Goal: Information Seeking & Learning: Learn about a topic

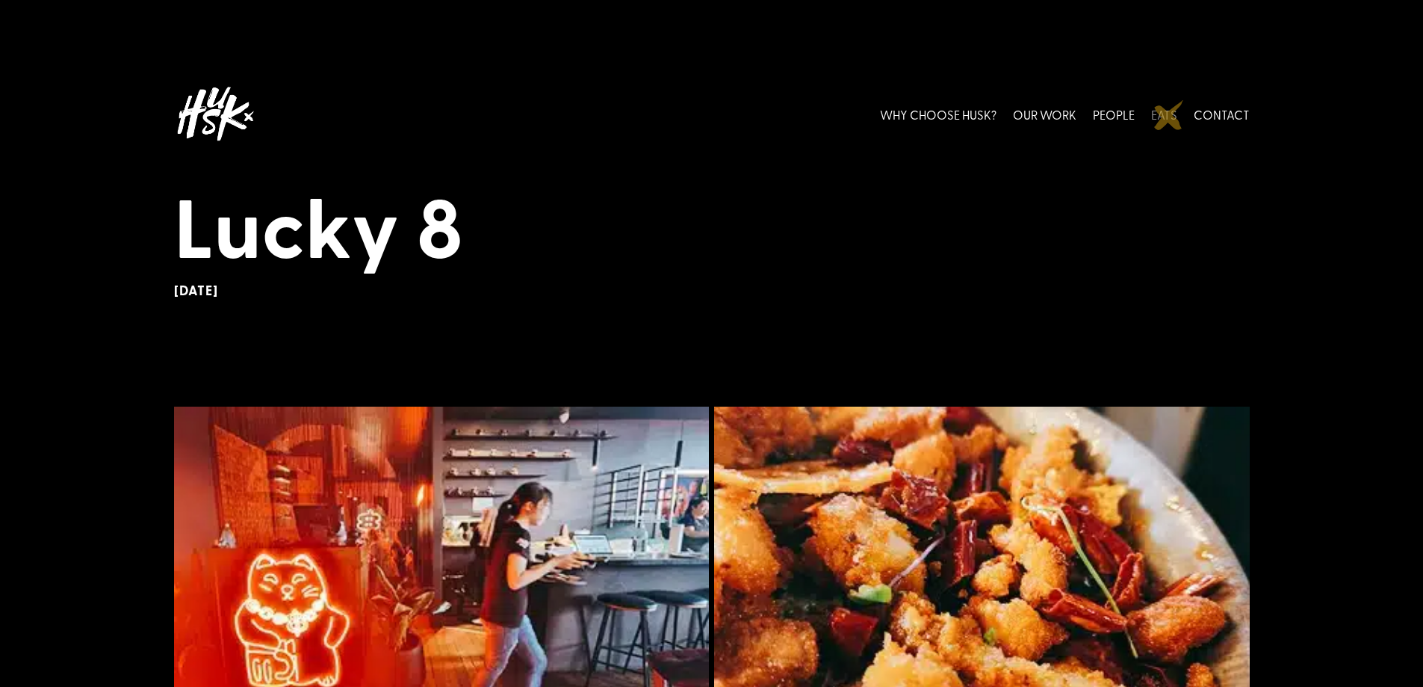
click at [1169, 115] on link "EATS" at bounding box center [1164, 114] width 26 height 66
